Goal: Task Accomplishment & Management: Manage account settings

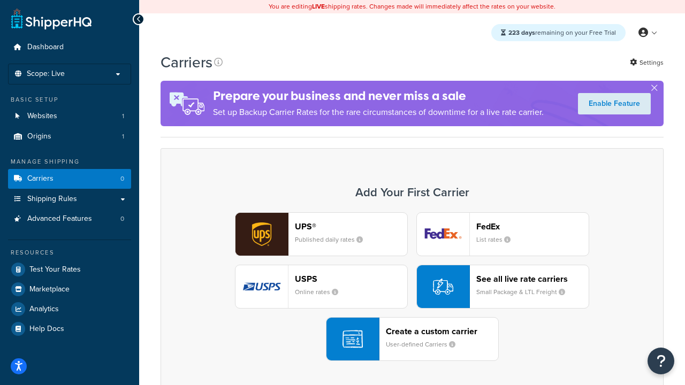
click at [412, 287] on div "UPS® Published daily rates FedEx List rates USPS Online rates See all live rate…" at bounding box center [412, 286] width 480 height 149
click at [532, 226] on header "FedEx" at bounding box center [532, 227] width 112 height 10
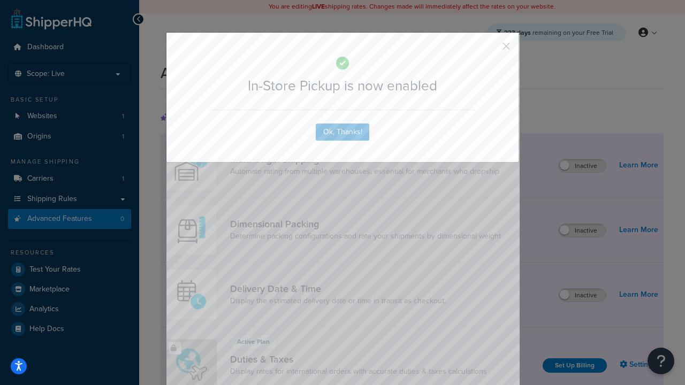
scroll to position [347, 0]
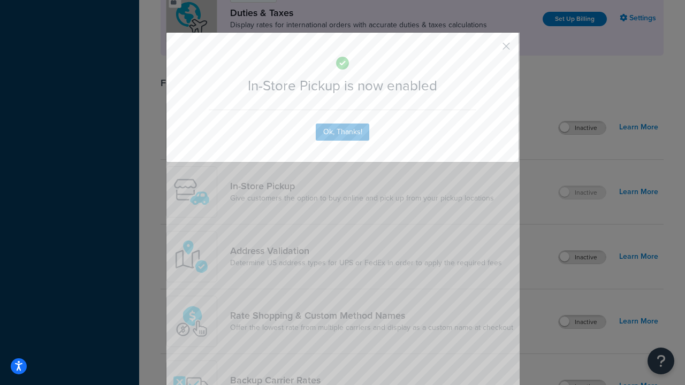
click at [490, 50] on button "button" at bounding box center [490, 50] width 3 height 3
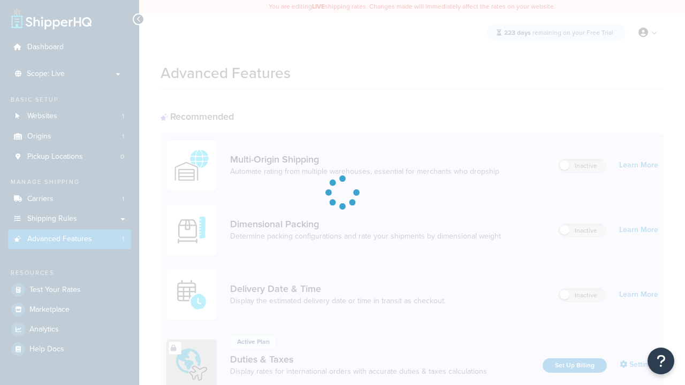
scroll to position [347, 0]
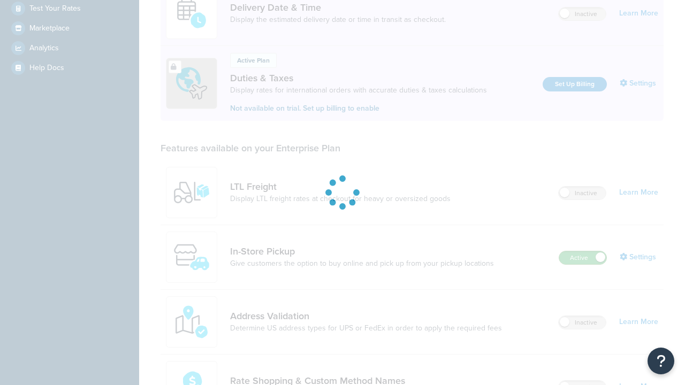
click at [583, 251] on label "Active" at bounding box center [582, 257] width 47 height 13
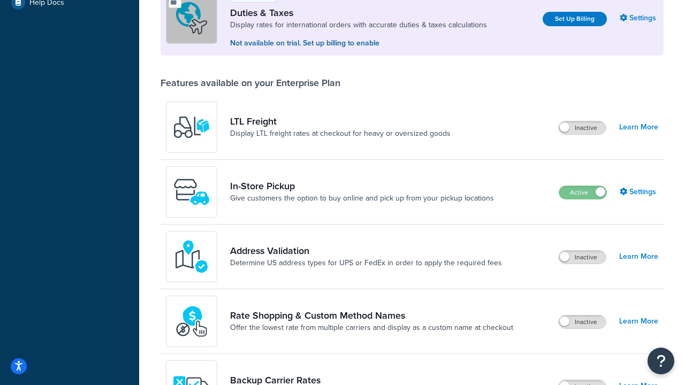
scroll to position [326, 0]
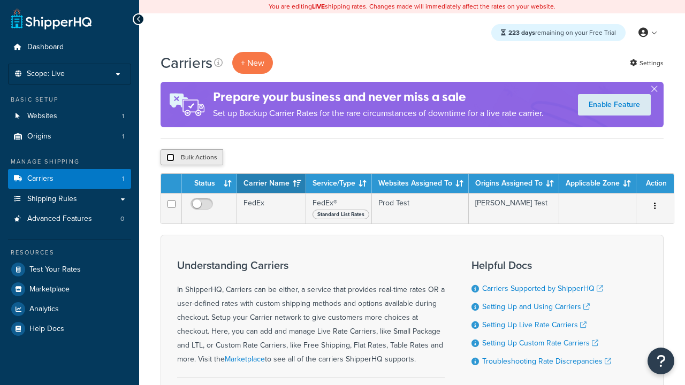
click at [170, 158] on input "checkbox" at bounding box center [170, 158] width 8 height 8
checkbox input "true"
click at [0, 0] on button "Delete" at bounding box center [0, 0] width 0 height 0
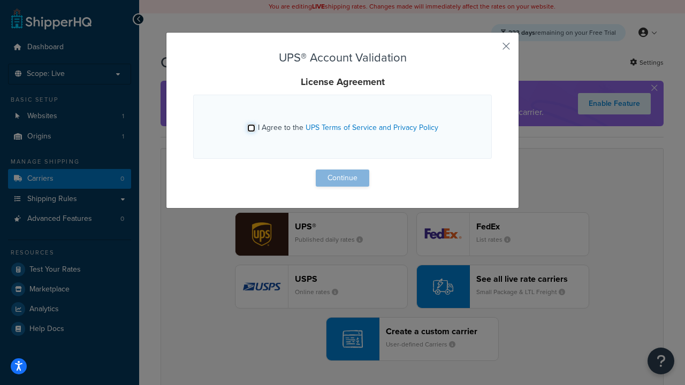
click at [251, 128] on input "I Agree to the UPS Terms of Service and Privacy Policy" at bounding box center [251, 128] width 8 height 8
checkbox input "true"
click at [342, 178] on button "Continue" at bounding box center [343, 178] width 54 height 17
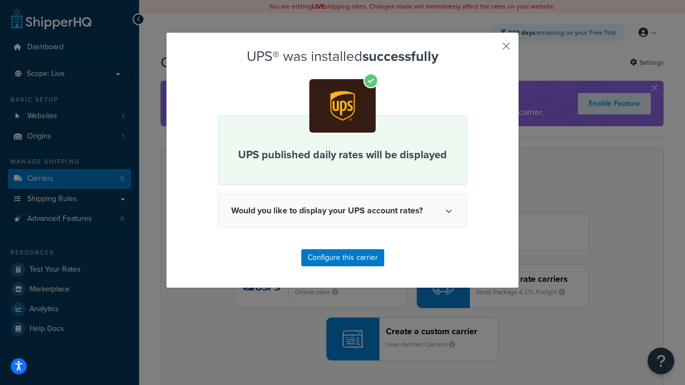
click at [490, 50] on button "button" at bounding box center [490, 50] width 3 height 3
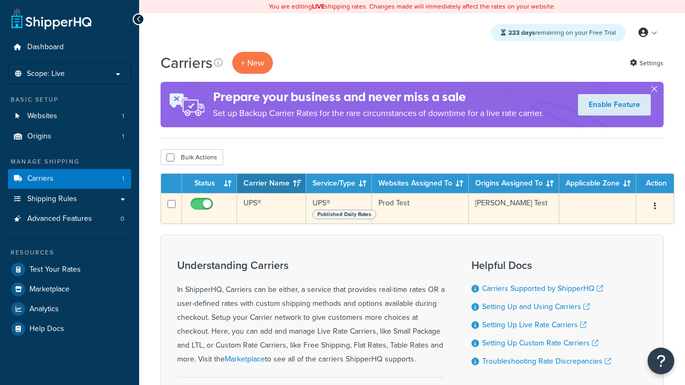
click at [203, 207] on input "checkbox" at bounding box center [202, 206] width 29 height 13
checkbox input "false"
click at [203, 207] on input "checkbox" at bounding box center [202, 206] width 29 height 13
checkbox input "true"
